Goal: Task Accomplishment & Management: Manage account settings

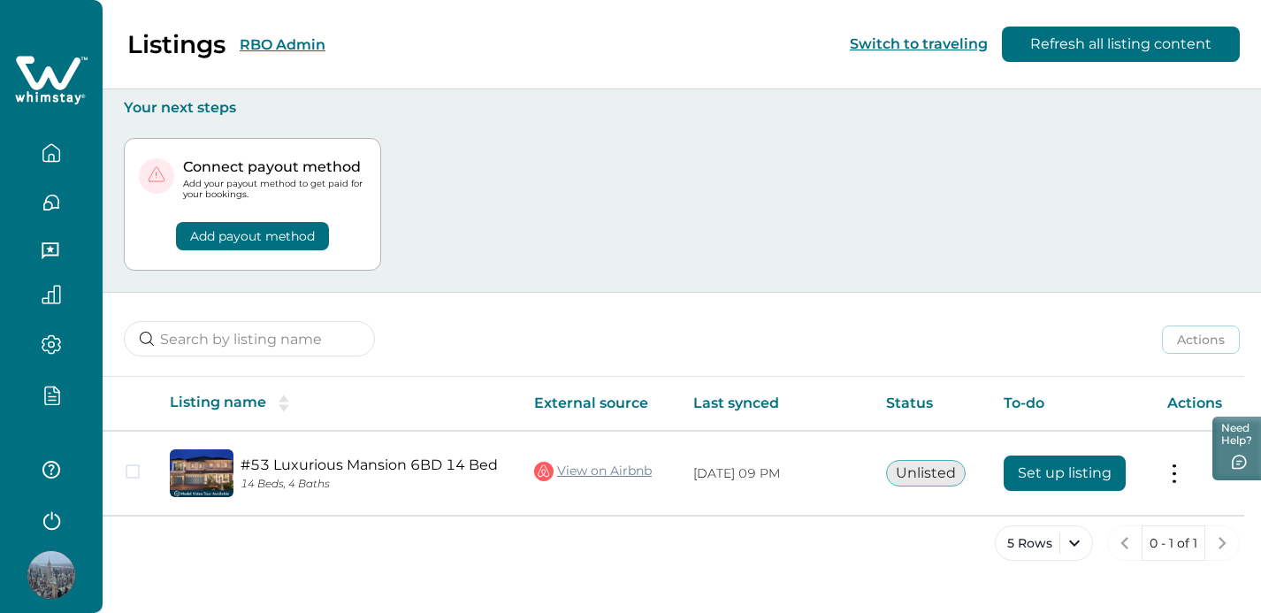
click at [55, 392] on icon "button" at bounding box center [56, 389] width 5 height 5
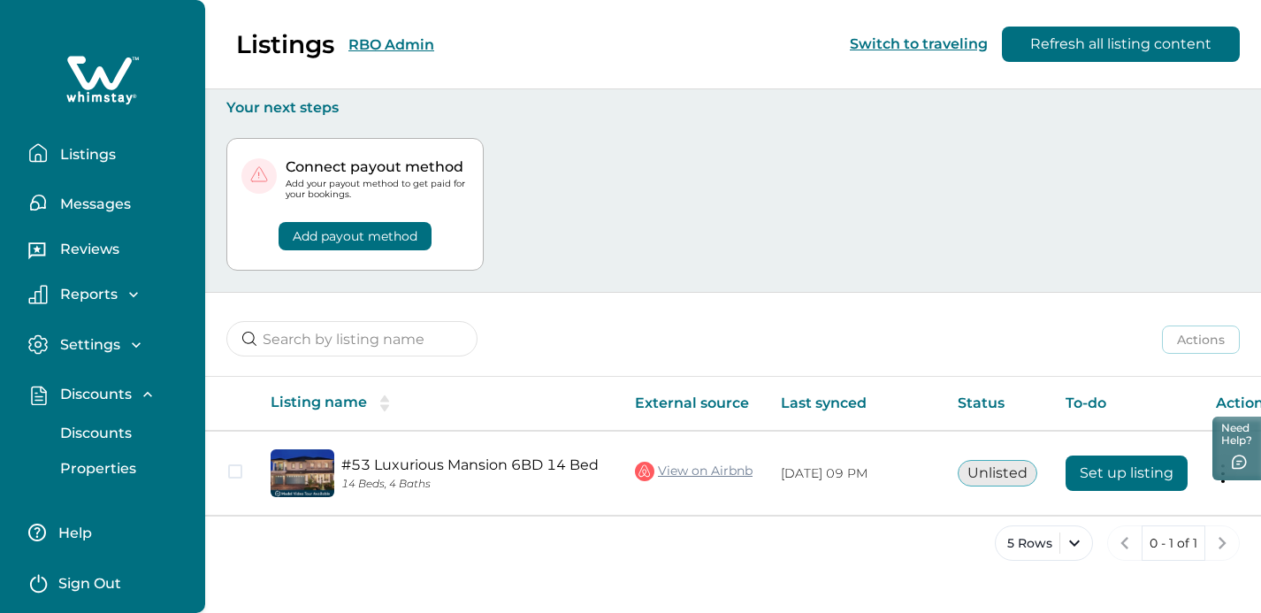
click at [88, 426] on p "Discounts" at bounding box center [93, 434] width 77 height 18
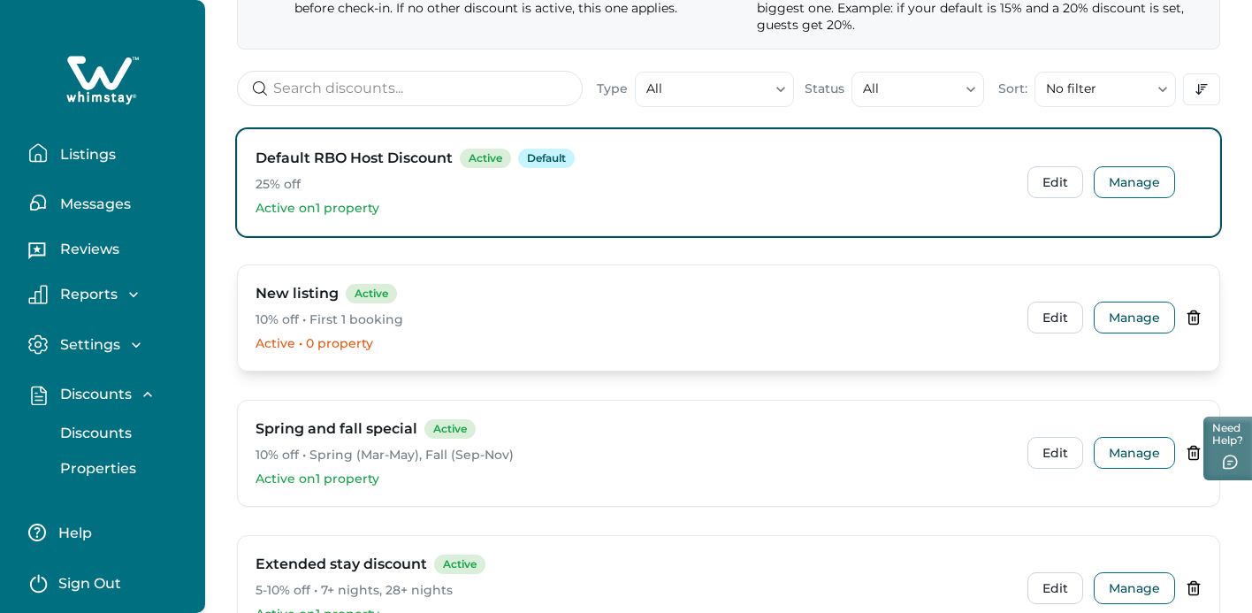
scroll to position [198, 0]
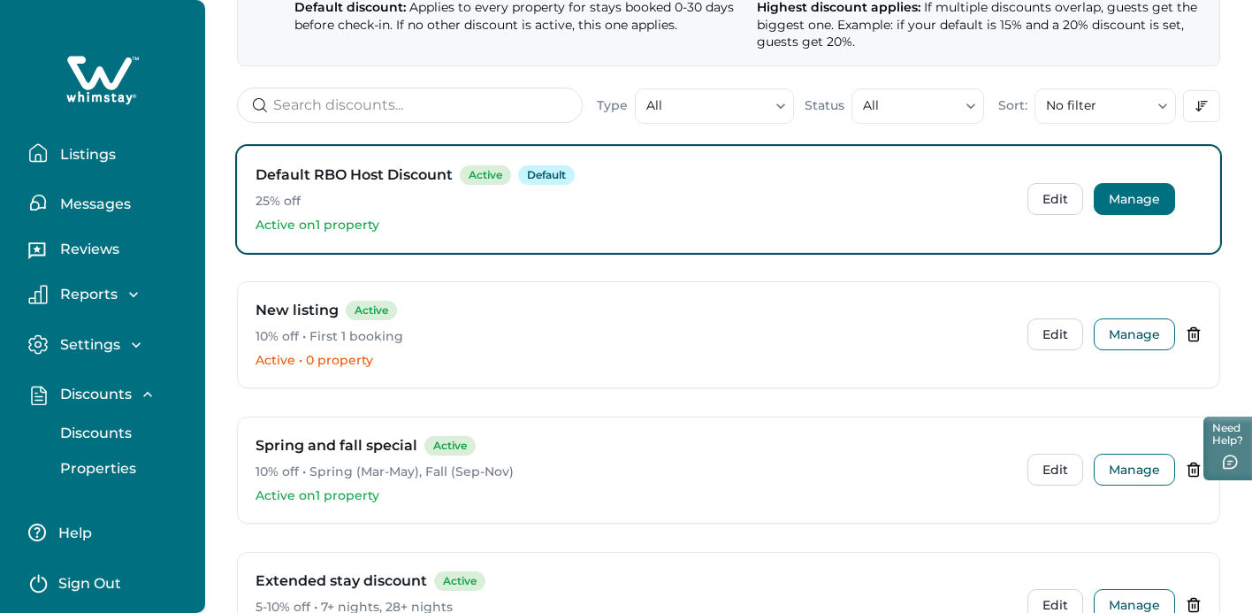
click at [1137, 203] on button "Manage" at bounding box center [1134, 199] width 81 height 32
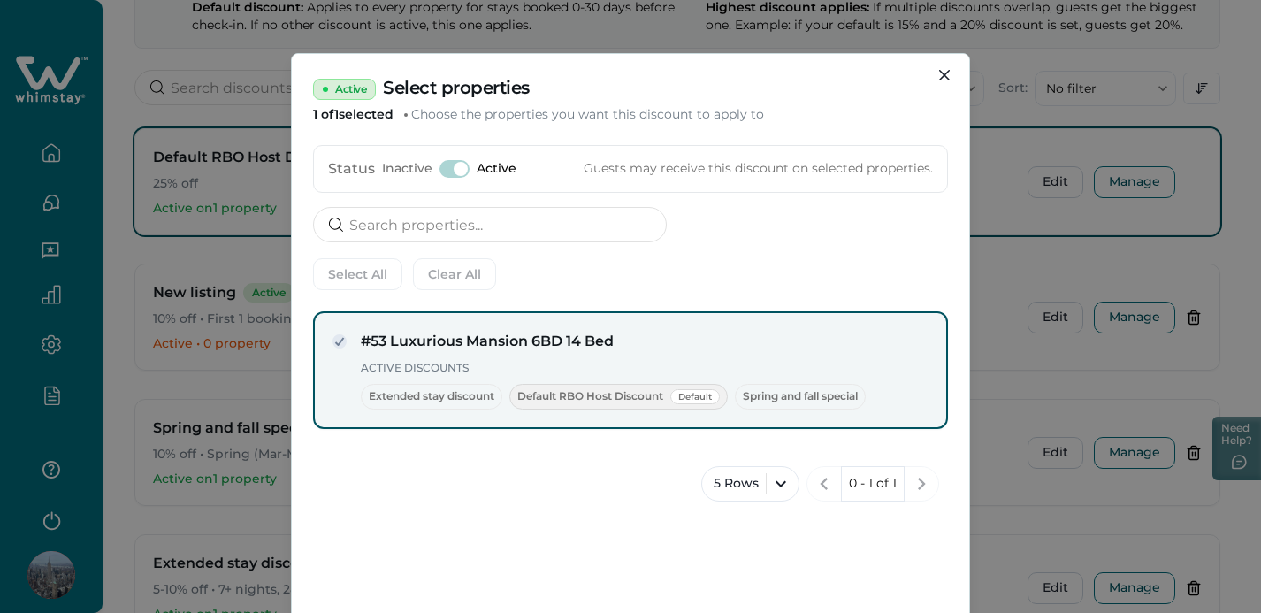
click at [377, 339] on h4 "#53 Luxurious Mansion 6BD 14 Bed" at bounding box center [645, 341] width 568 height 21
click at [943, 76] on icon "Close" at bounding box center [944, 75] width 11 height 11
